Goal: Register for event/course

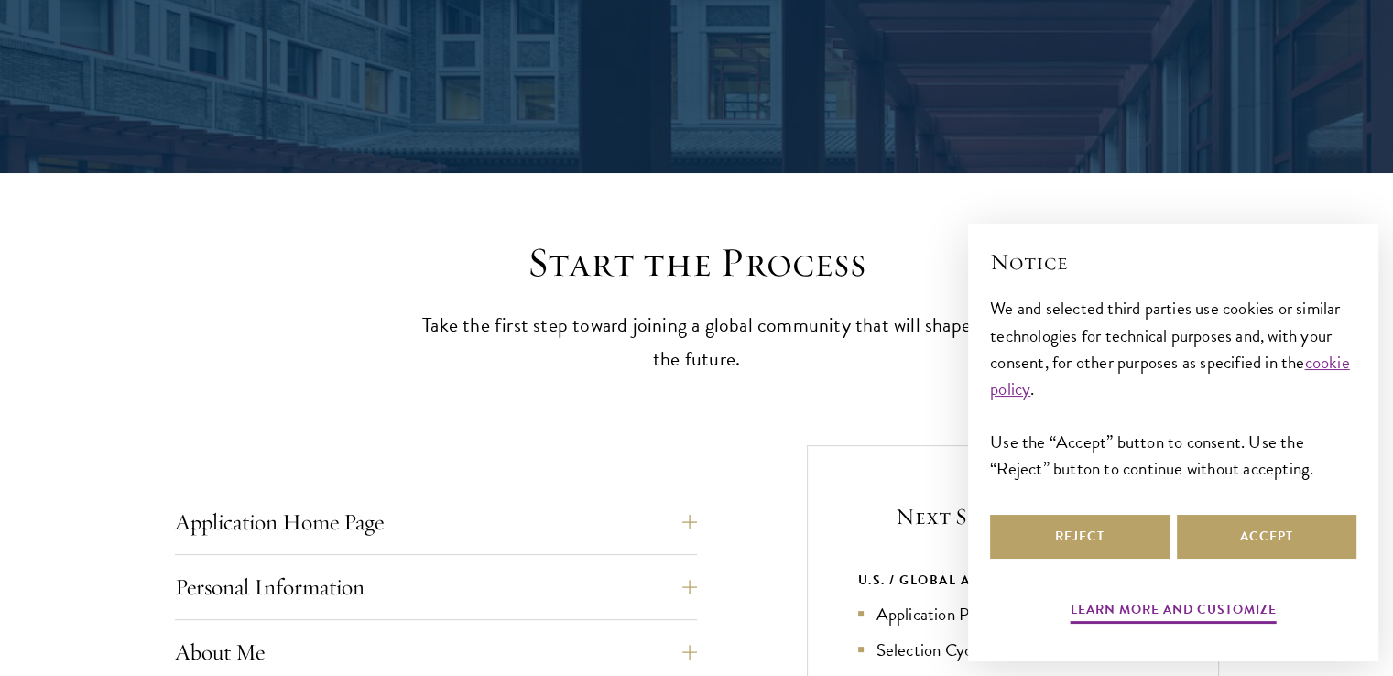
scroll to position [335, 0]
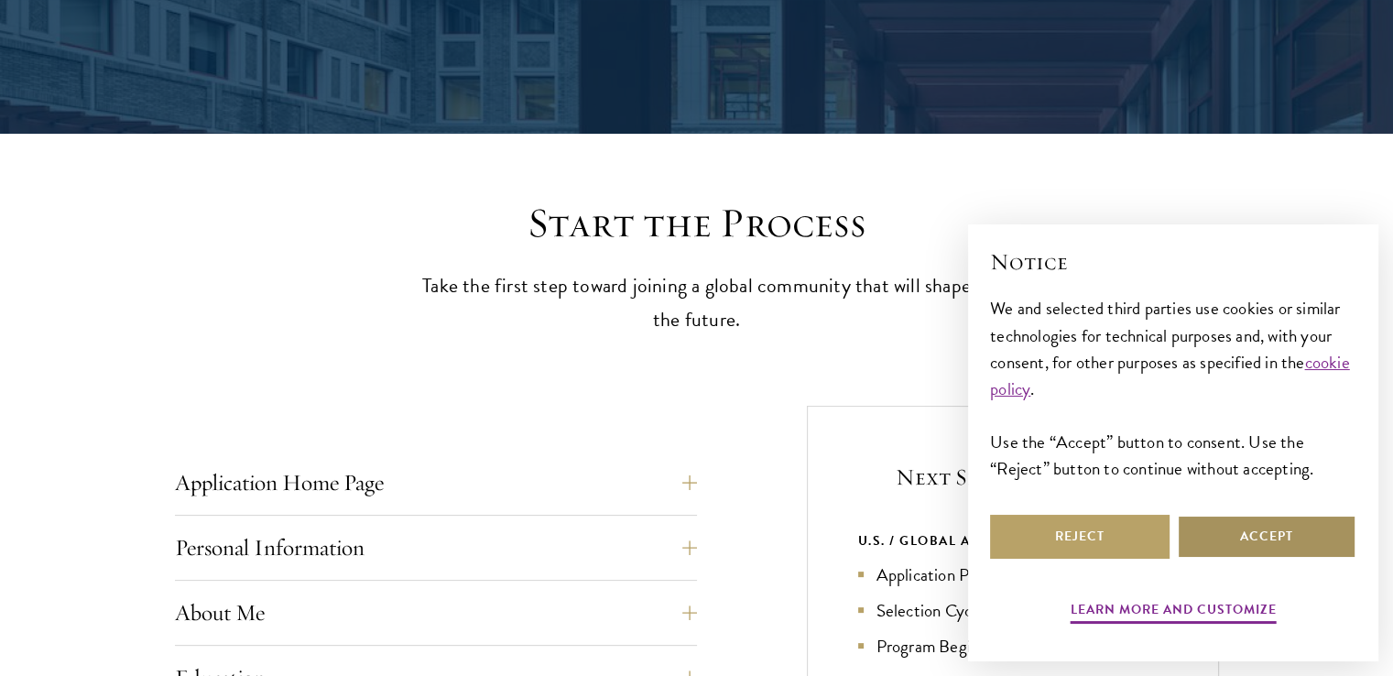
click at [1266, 548] on button "Accept" at bounding box center [1267, 537] width 180 height 44
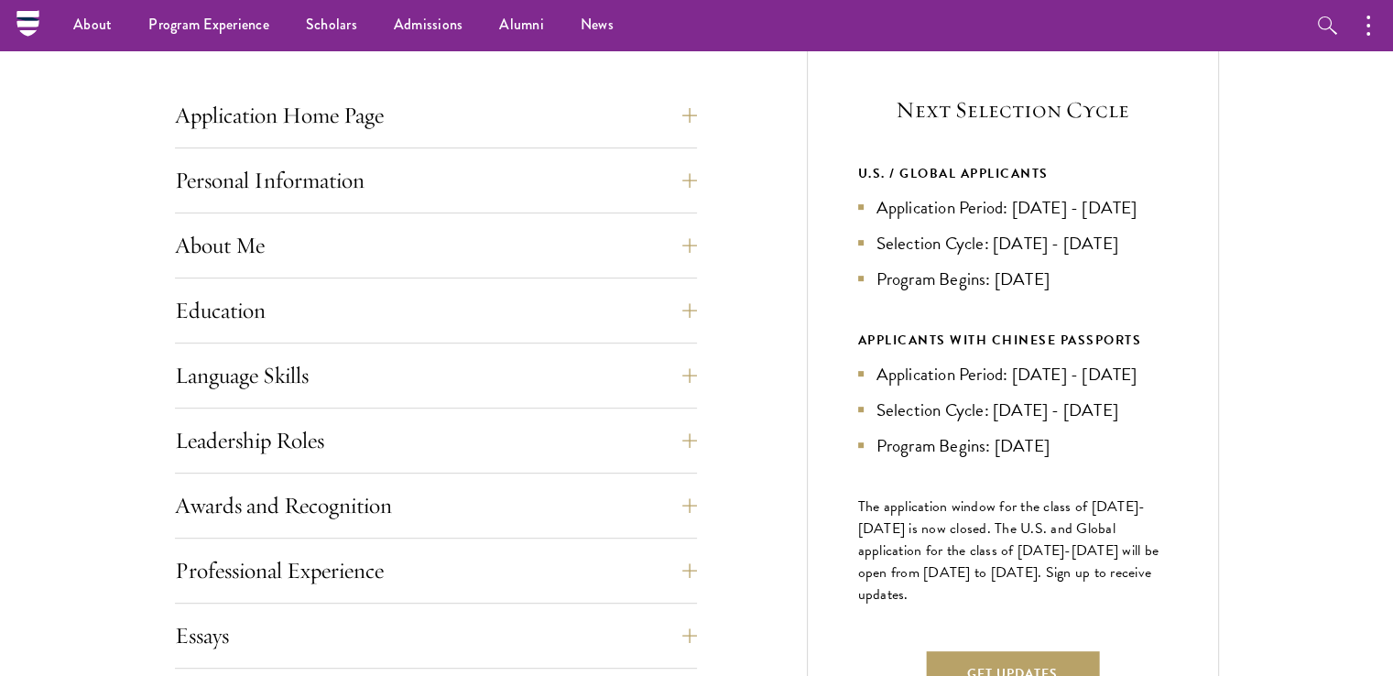
scroll to position [702, 0]
drag, startPoint x: 941, startPoint y: 238, endPoint x: 1118, endPoint y: 243, distance: 176.8
click at [1118, 243] on li "Selection Cycle: [DATE] - [DATE]" at bounding box center [1013, 244] width 310 height 27
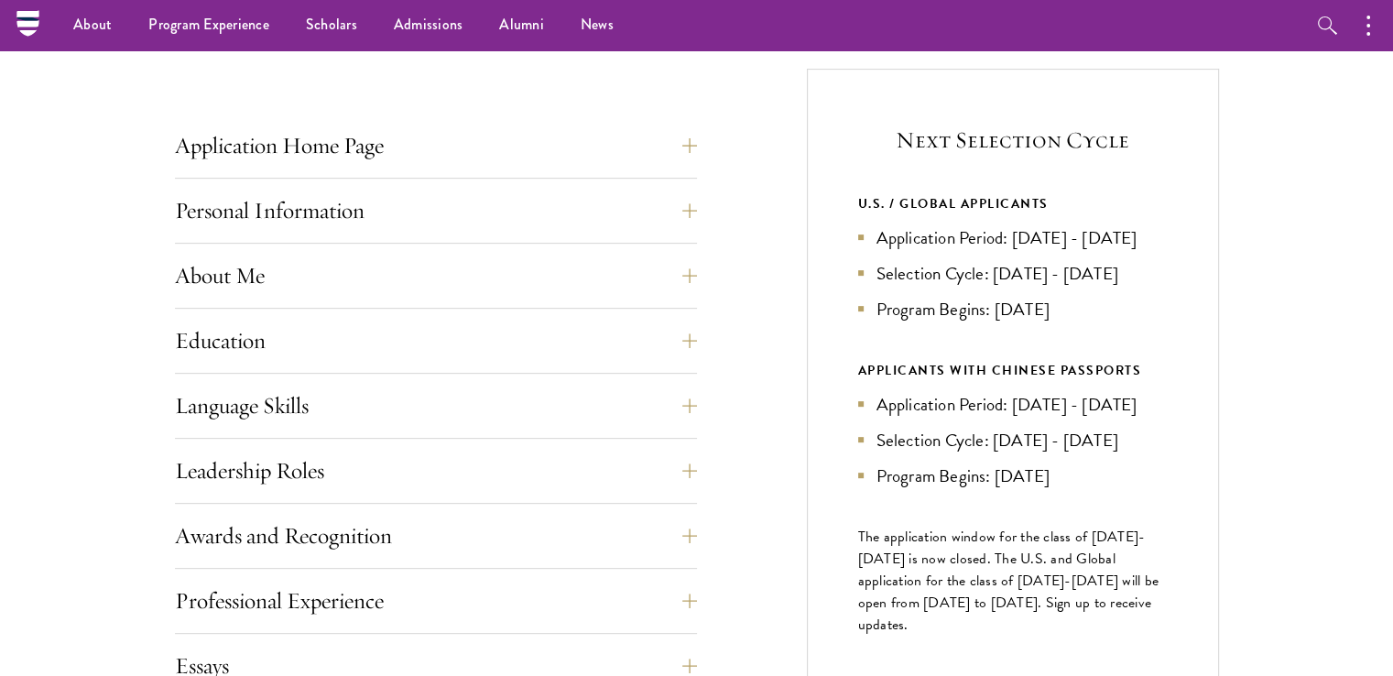
scroll to position [671, 0]
click at [435, 228] on button "Personal Information" at bounding box center [450, 212] width 522 height 44
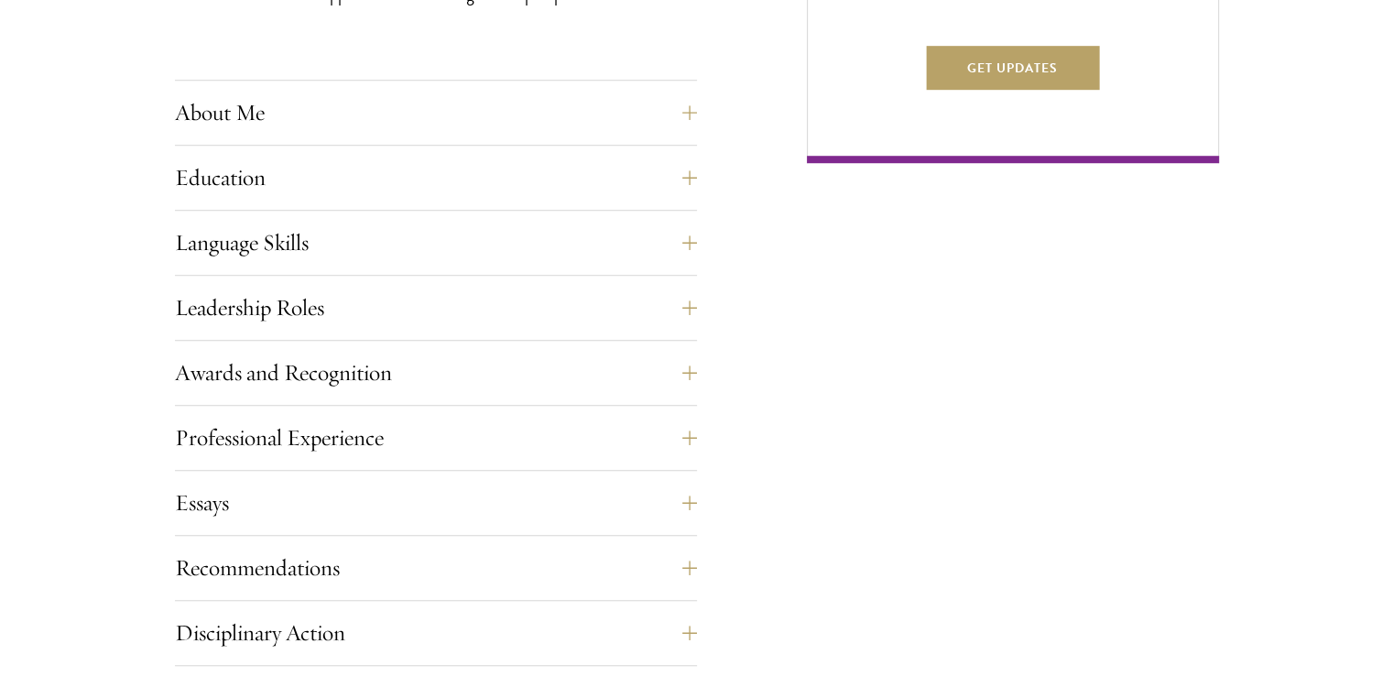
scroll to position [1343, 0]
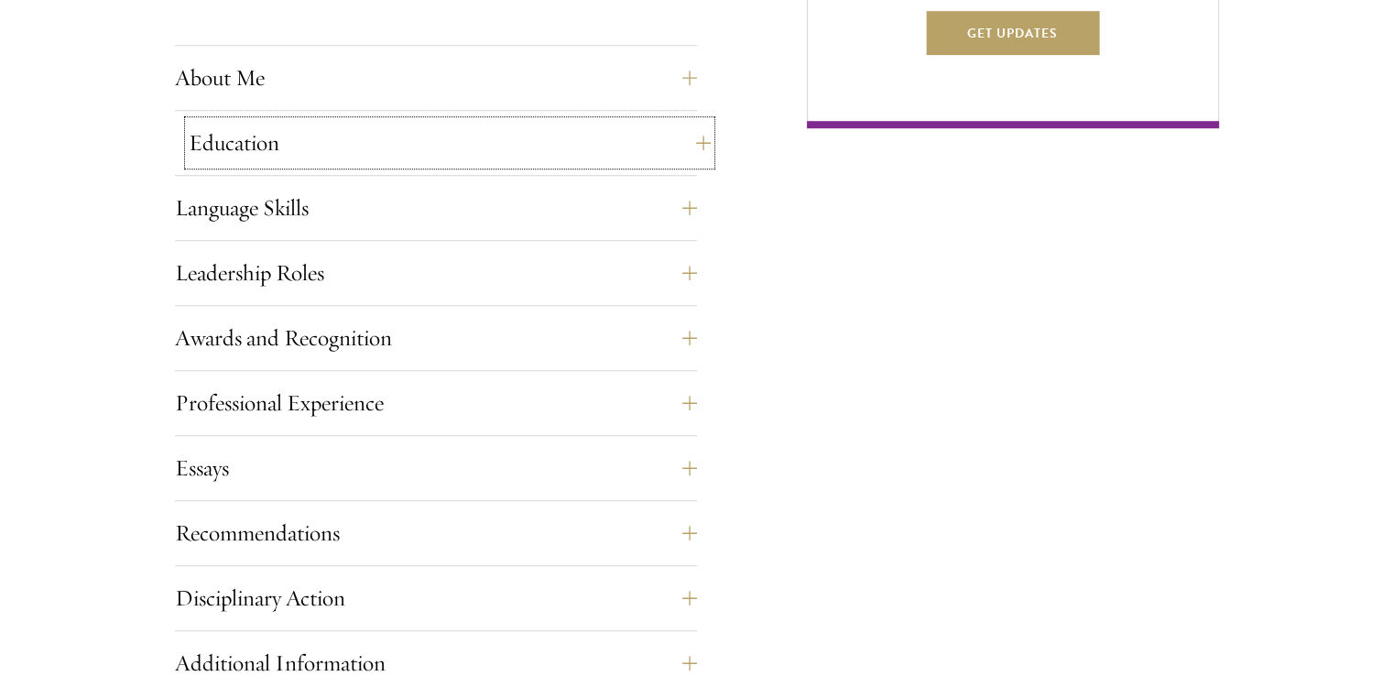
click at [289, 156] on button "Education" at bounding box center [450, 143] width 522 height 44
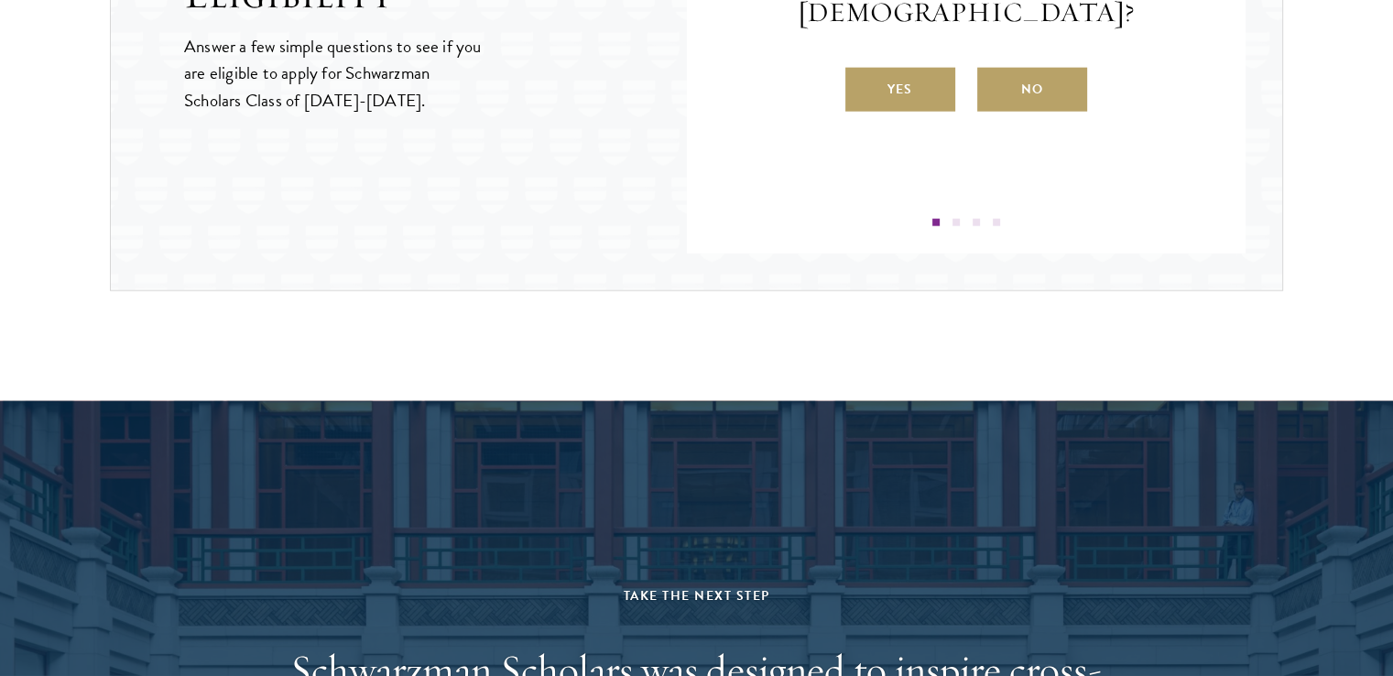
scroll to position [3236, 0]
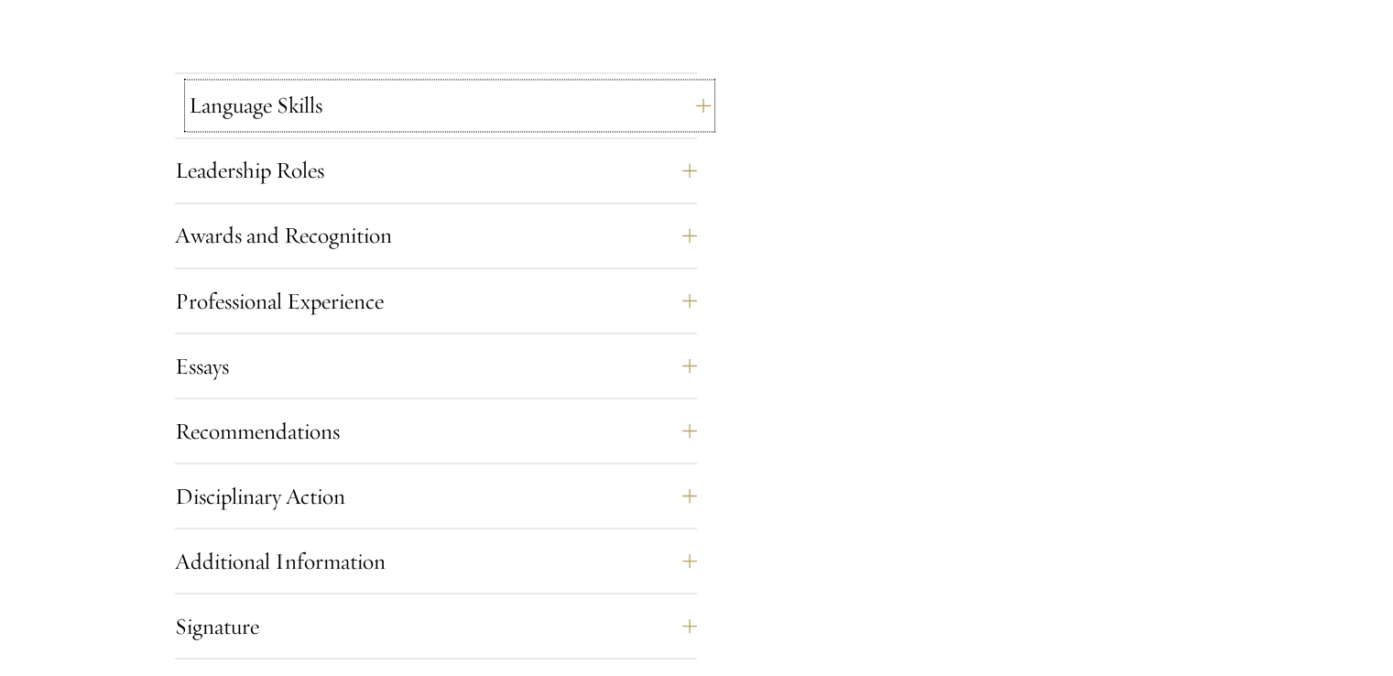
click at [533, 86] on button "Language Skills" at bounding box center [450, 105] width 522 height 44
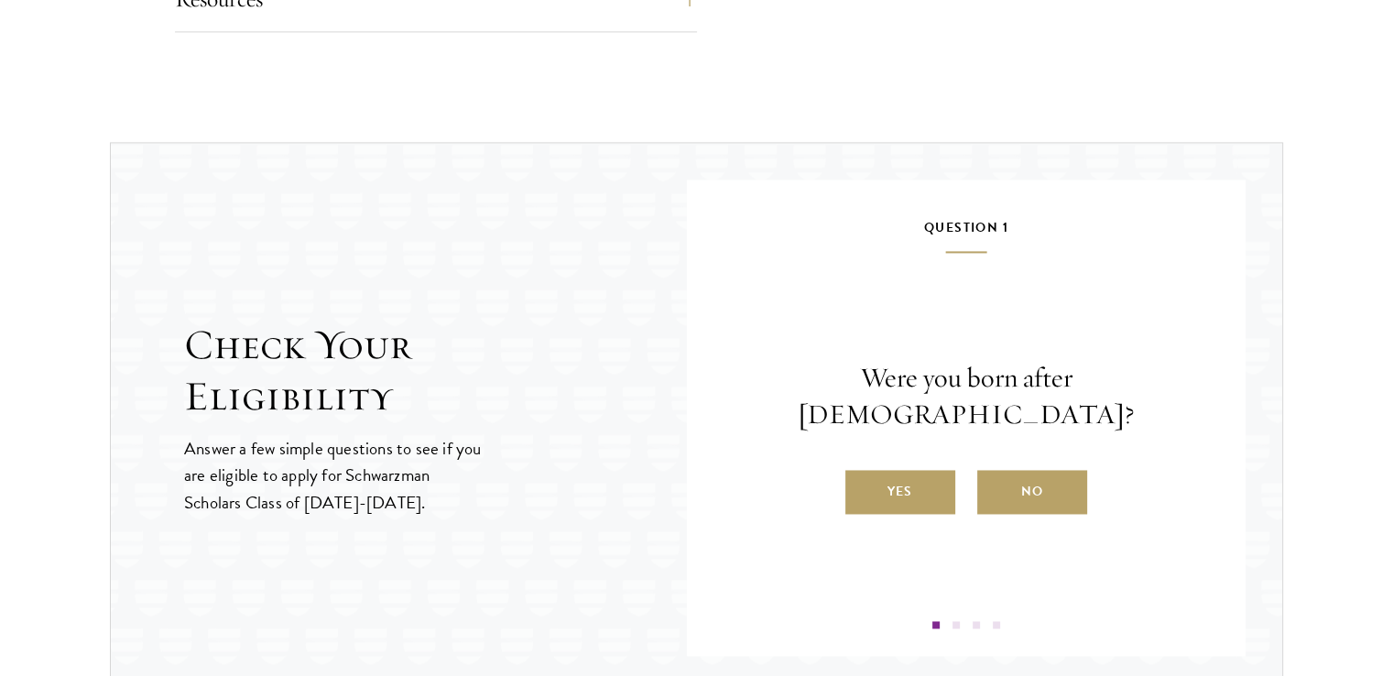
scroll to position [2732, 0]
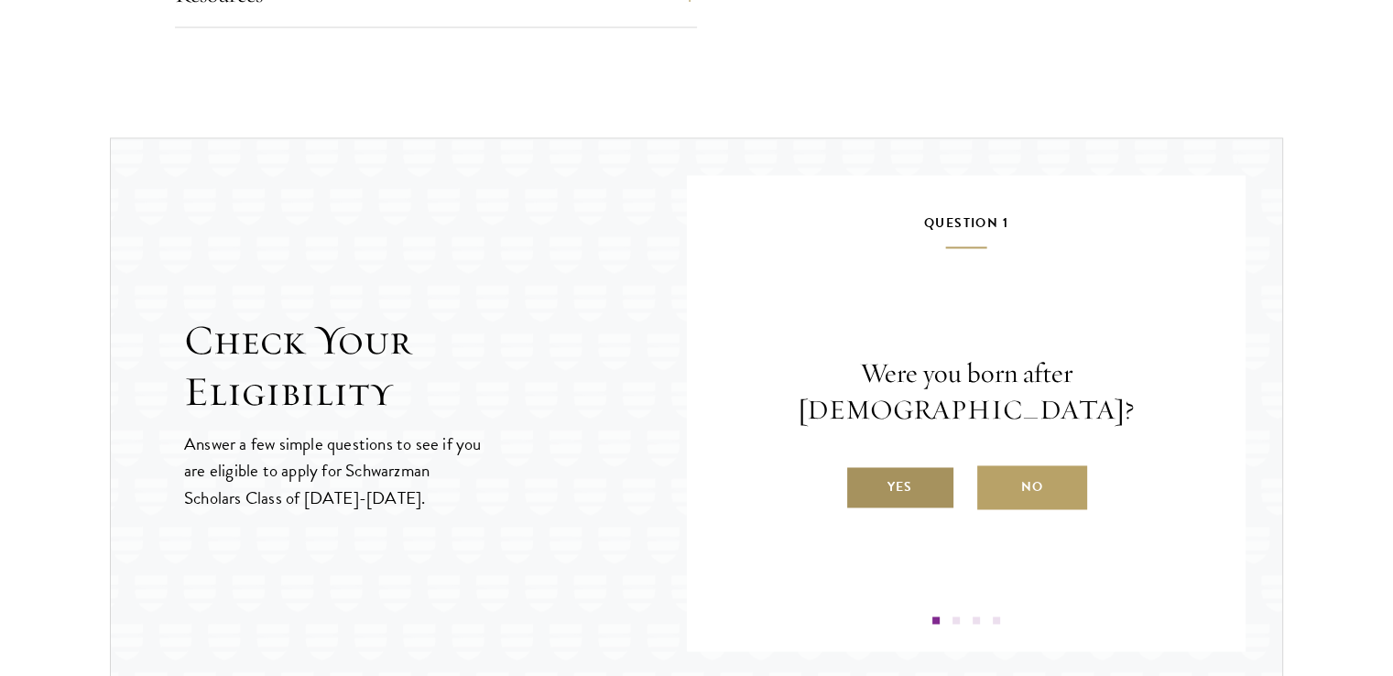
click at [873, 465] on label "Yes" at bounding box center [900, 487] width 110 height 44
click at [862, 467] on input "Yes" at bounding box center [853, 475] width 16 height 16
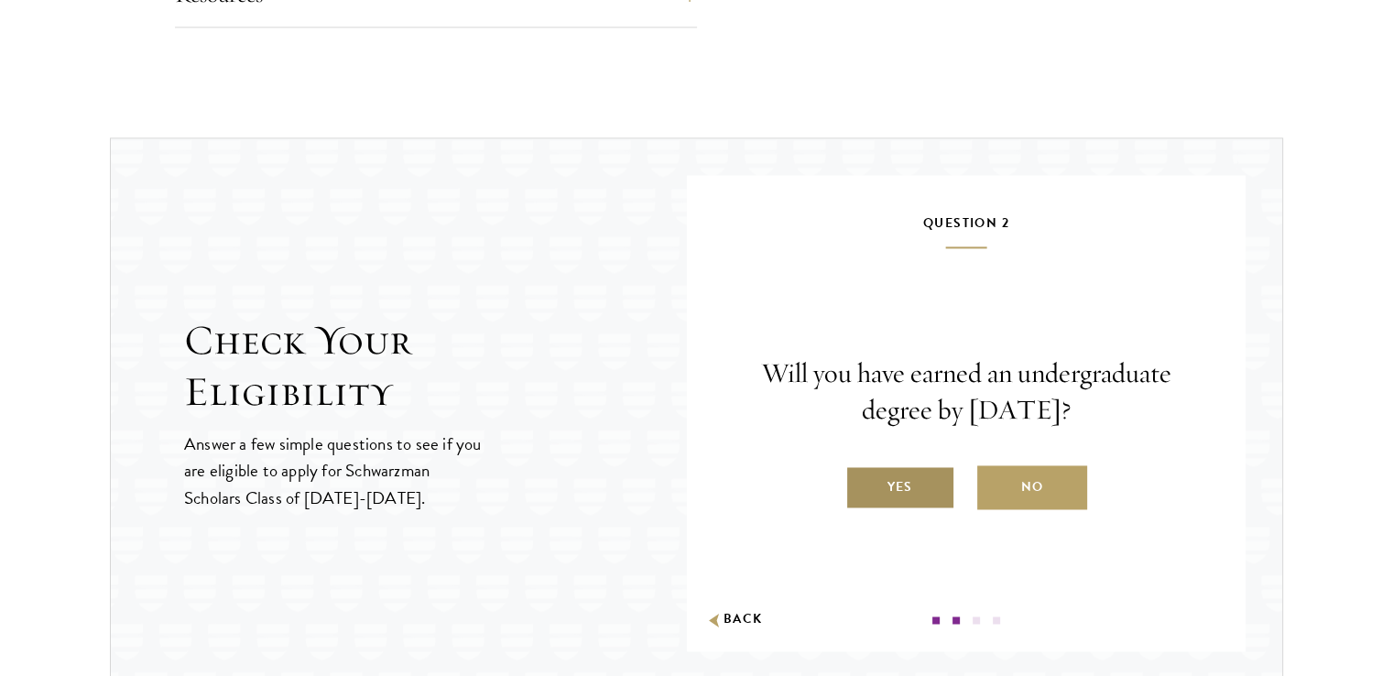
click at [887, 486] on label "Yes" at bounding box center [900, 487] width 110 height 44
click at [862, 484] on input "Yes" at bounding box center [853, 475] width 16 height 16
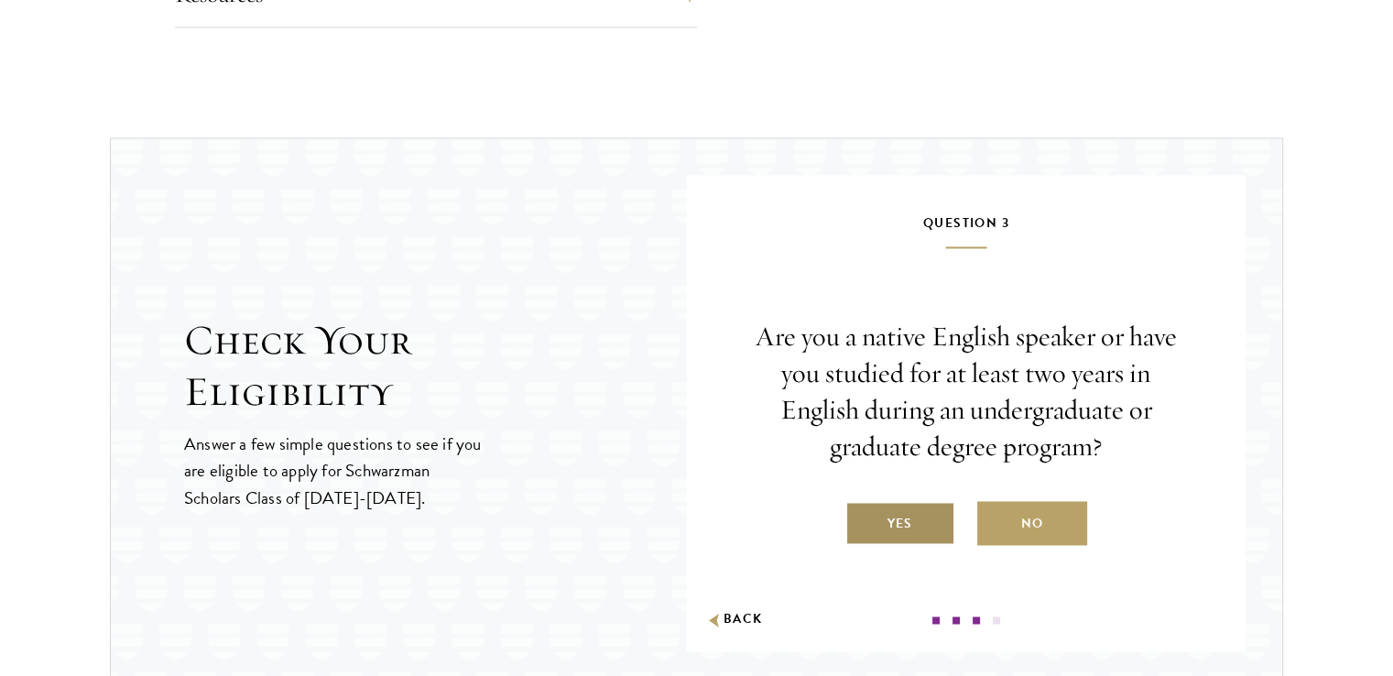
click at [887, 506] on label "Yes" at bounding box center [900, 523] width 110 height 44
click at [862, 506] on input "Yes" at bounding box center [853, 512] width 16 height 16
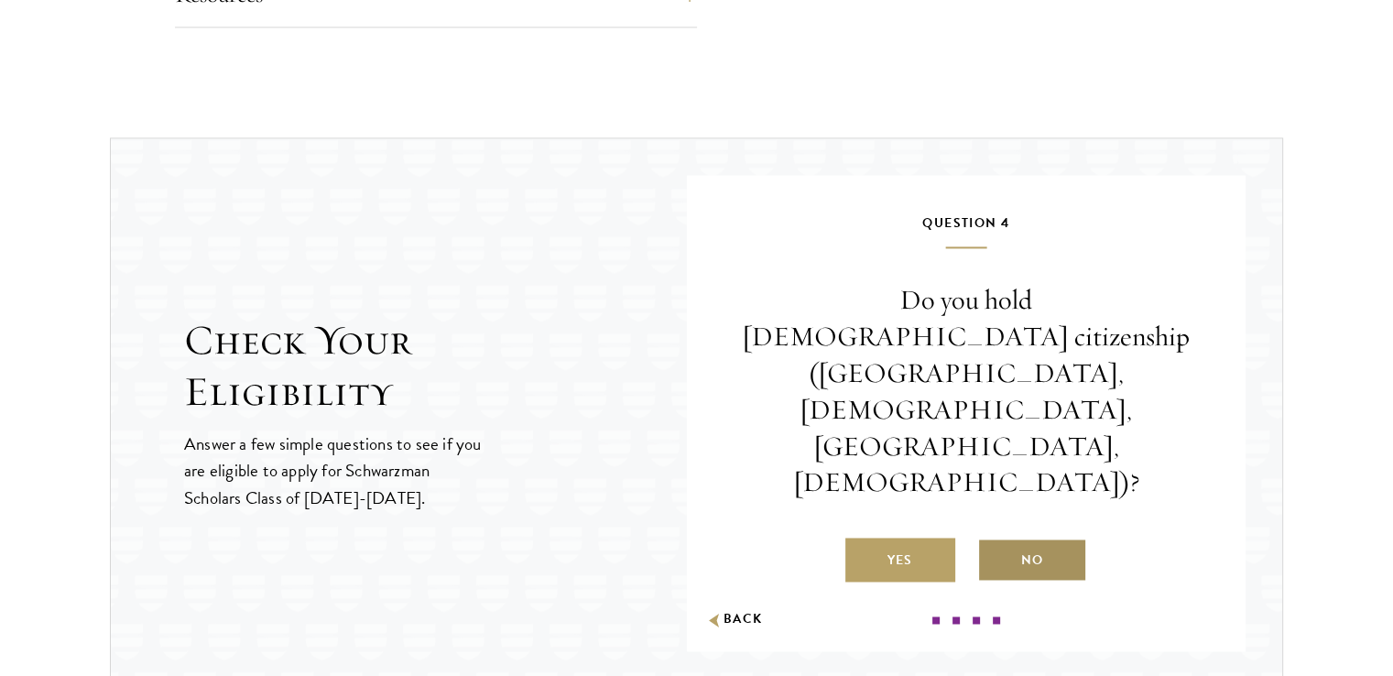
click at [1024, 538] on label "No" at bounding box center [1032, 560] width 110 height 44
click at [994, 540] on input "No" at bounding box center [985, 548] width 16 height 16
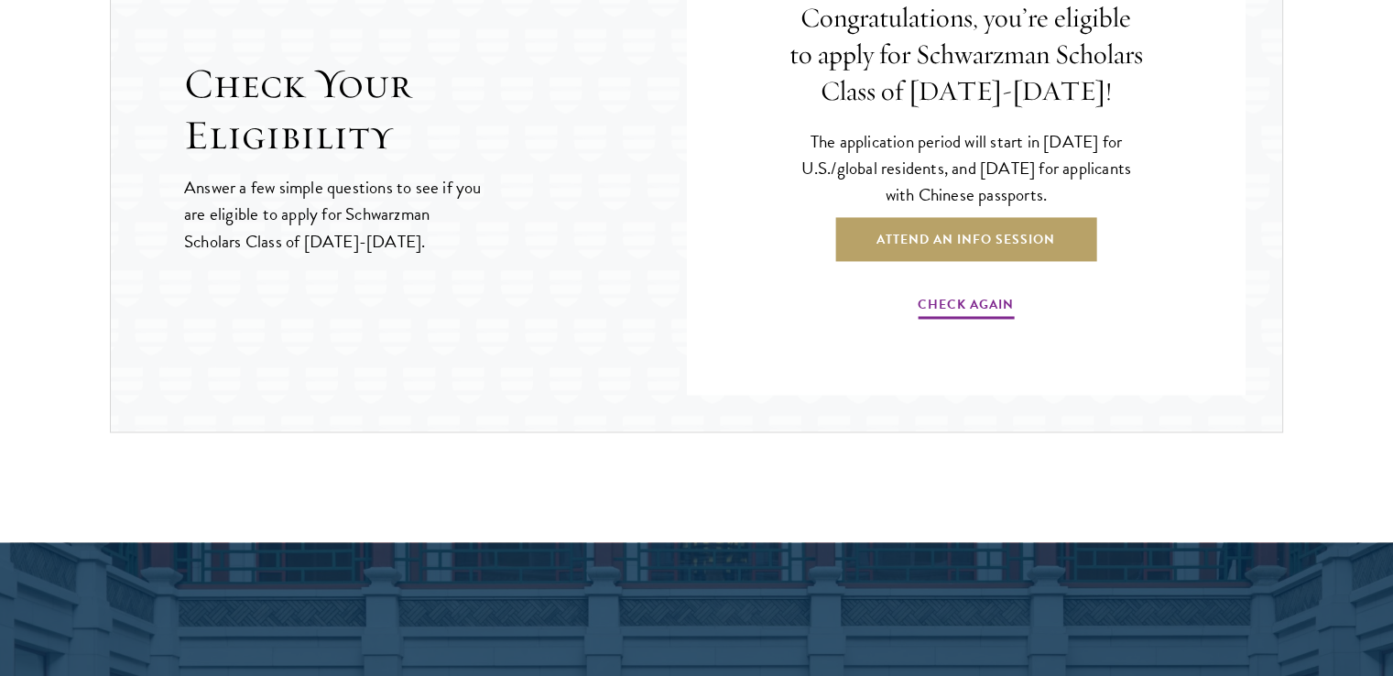
scroll to position [2991, 0]
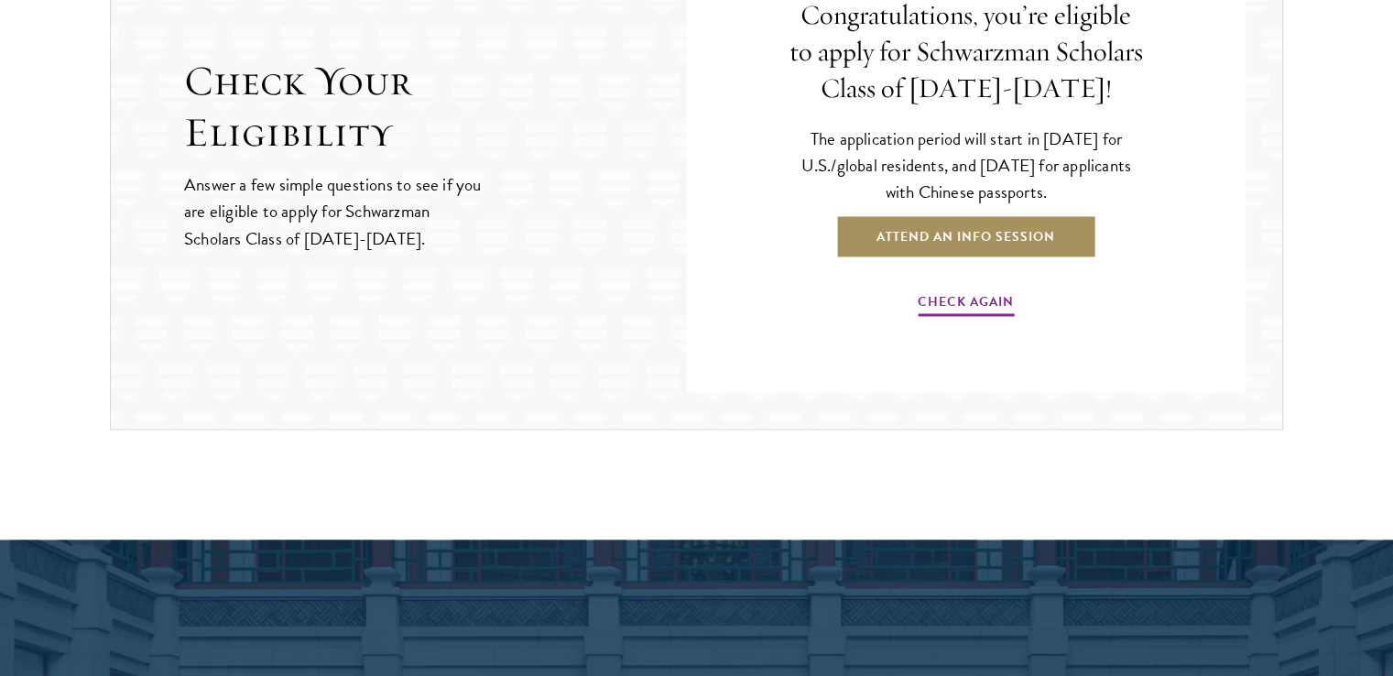
click at [890, 228] on link "Attend an Info Session" at bounding box center [965, 236] width 261 height 44
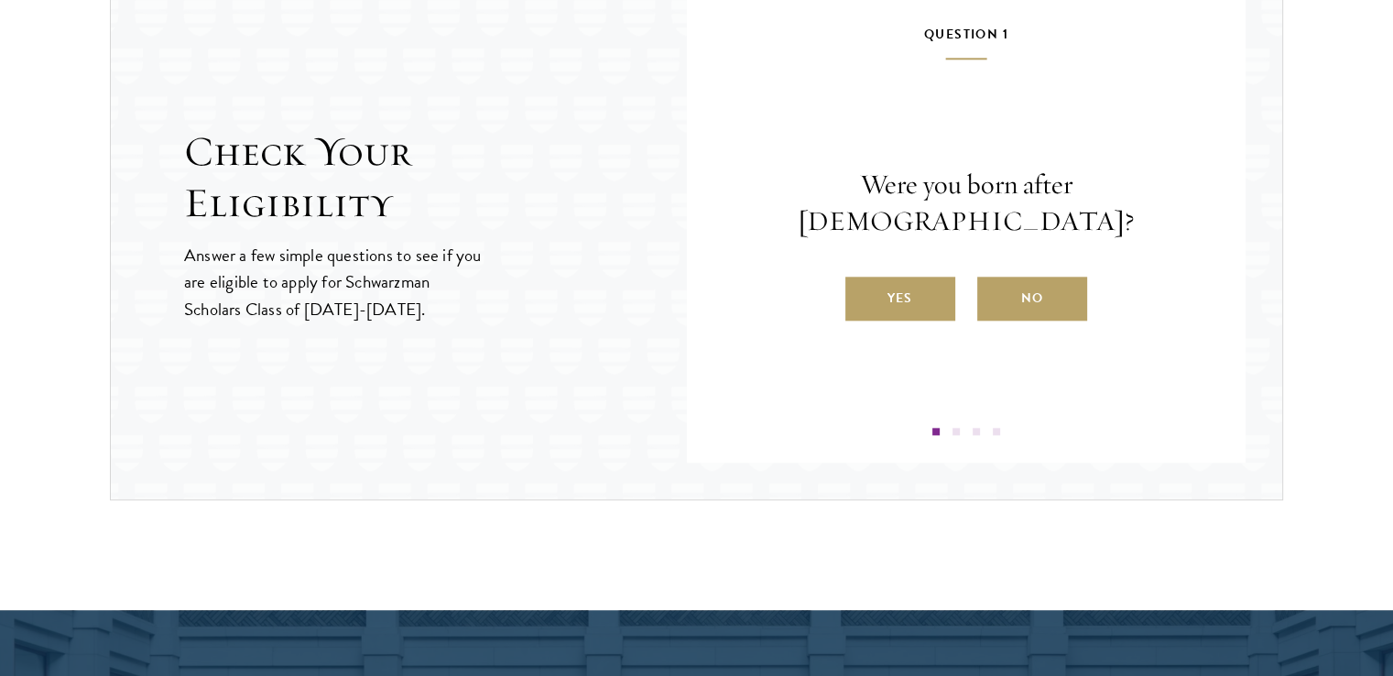
scroll to position [2116, 0]
